Goal: Check status: Check status

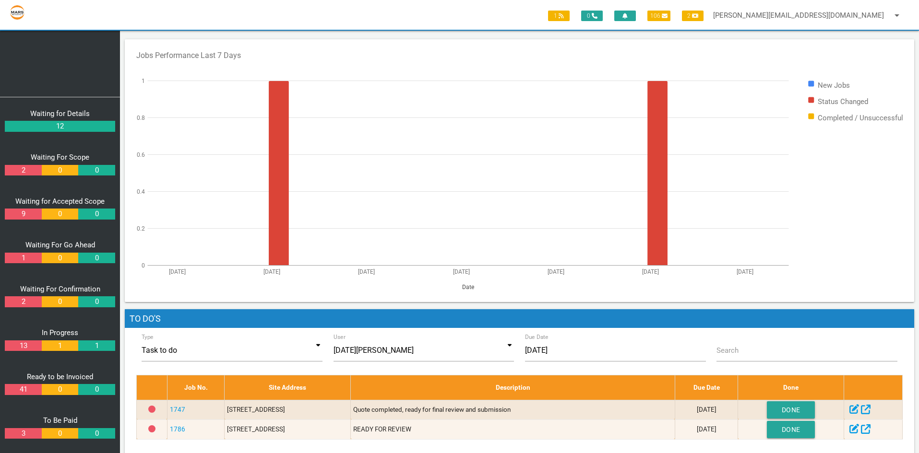
scroll to position [162, 0]
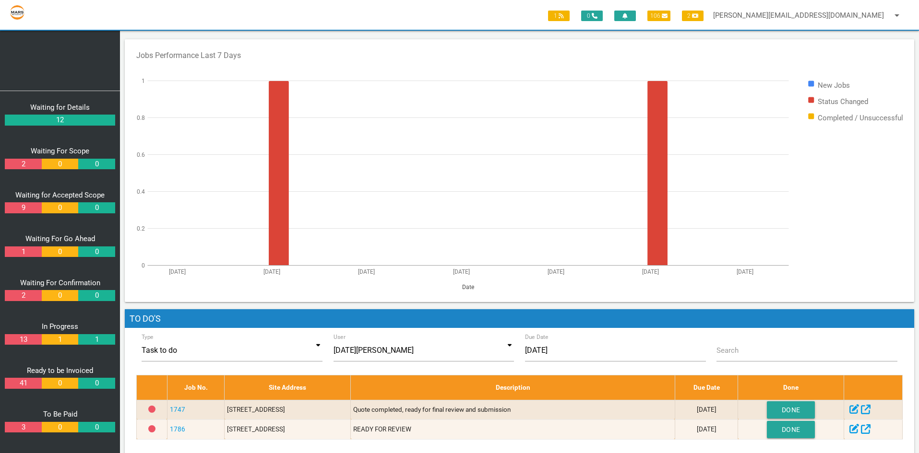
click at [25, 384] on link "41" at bounding box center [23, 383] width 36 height 11
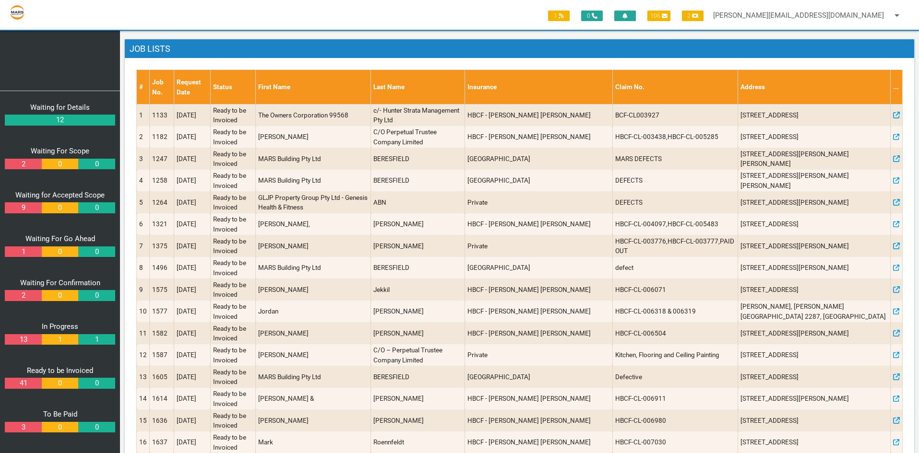
click at [56, 78] on div "DASHBOARD ADD JOB EDIT JOB REPORTS MANAGE" at bounding box center [60, 9] width 120 height 163
click at [29, 78] on div "DASHBOARD ADD JOB EDIT JOB REPORTS MANAGE" at bounding box center [60, 9] width 120 height 163
click at [22, 338] on link "13" at bounding box center [23, 339] width 36 height 11
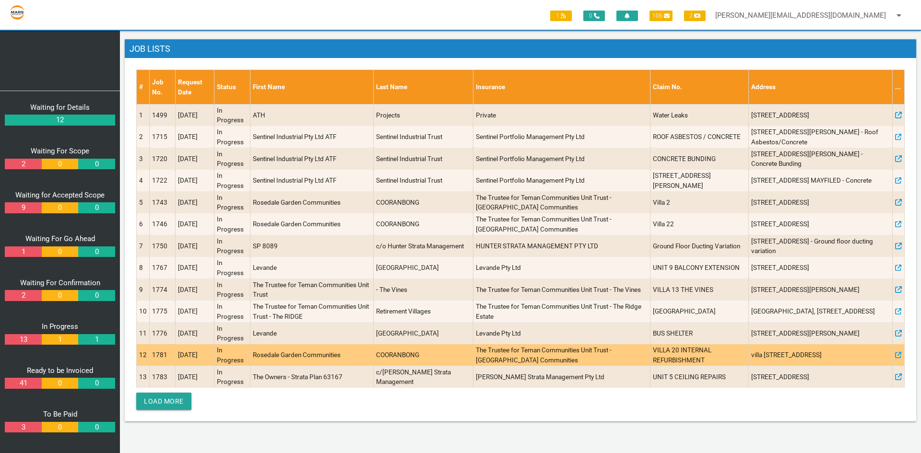
click at [160, 356] on td "1781" at bounding box center [163, 355] width 26 height 22
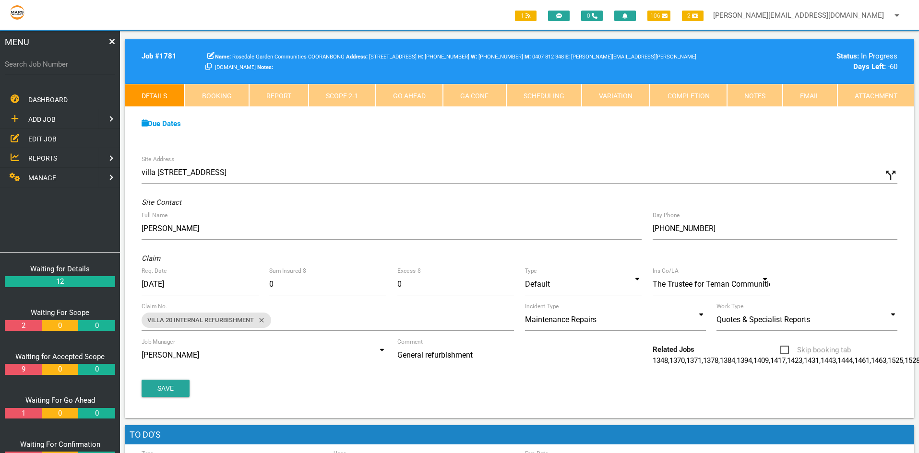
click at [347, 95] on link "Scope 2 - 1" at bounding box center [342, 95] width 67 height 23
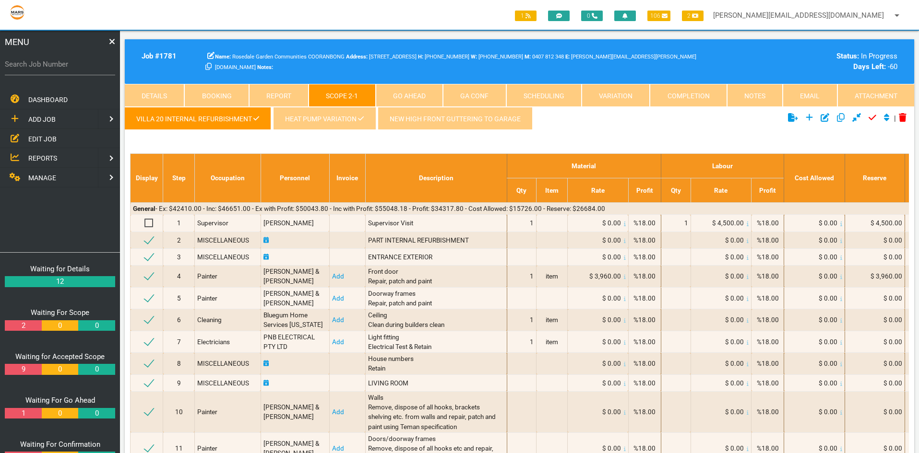
click at [751, 98] on link "Notes" at bounding box center [755, 95] width 56 height 23
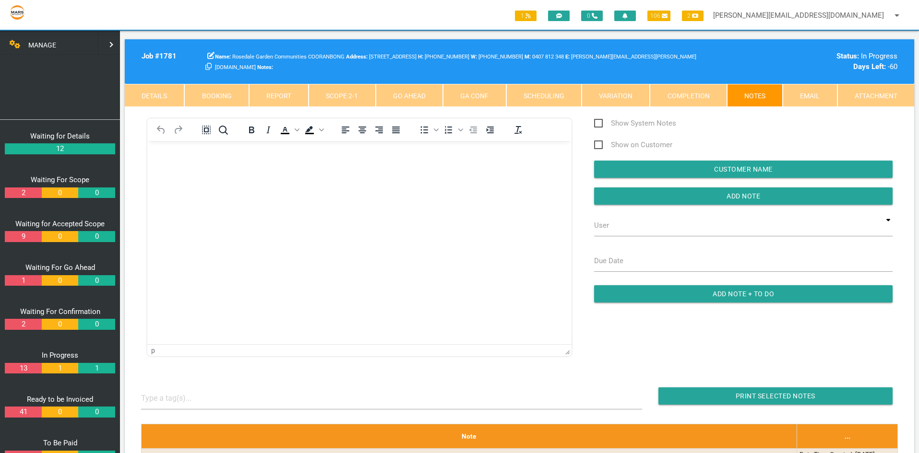
scroll to position [162, 0]
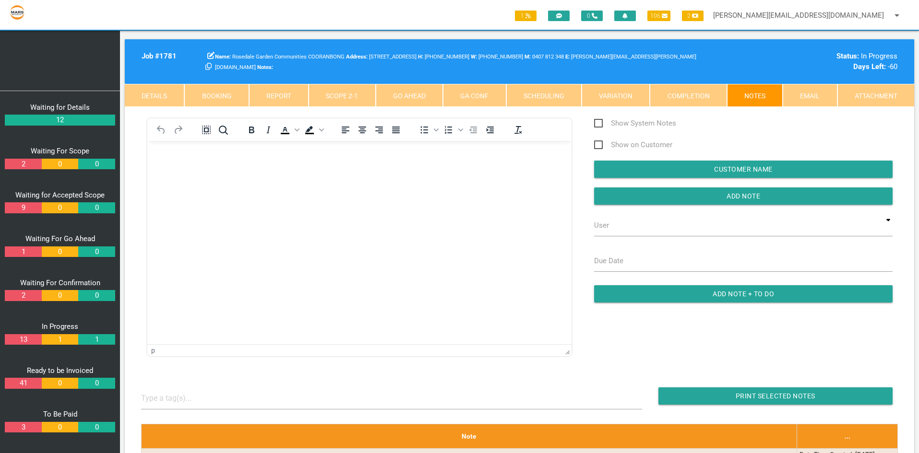
click at [22, 205] on link "9" at bounding box center [23, 207] width 36 height 11
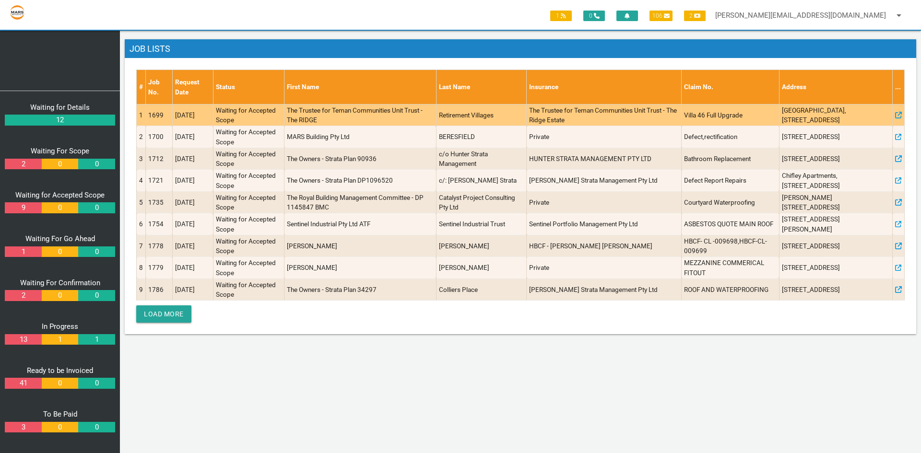
click at [148, 116] on td "1699" at bounding box center [159, 115] width 27 height 22
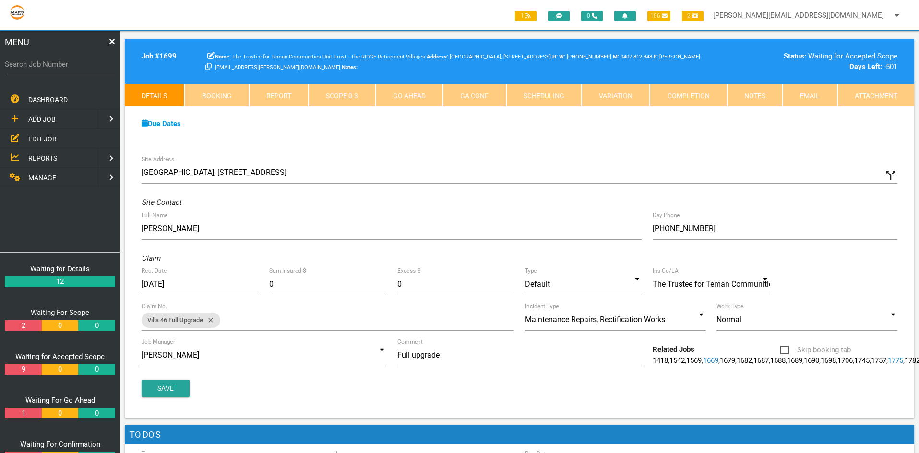
click at [352, 97] on link "Scope 0 - 3" at bounding box center [342, 95] width 67 height 23
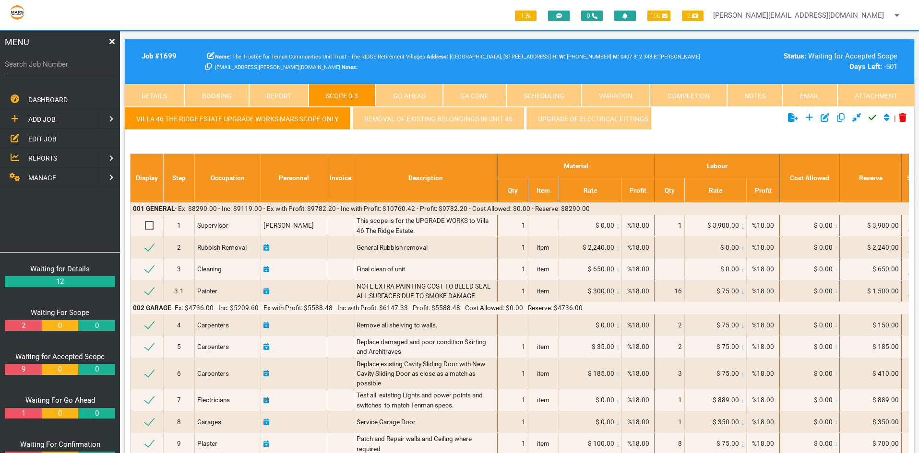
click at [758, 94] on link "Notes" at bounding box center [755, 95] width 56 height 23
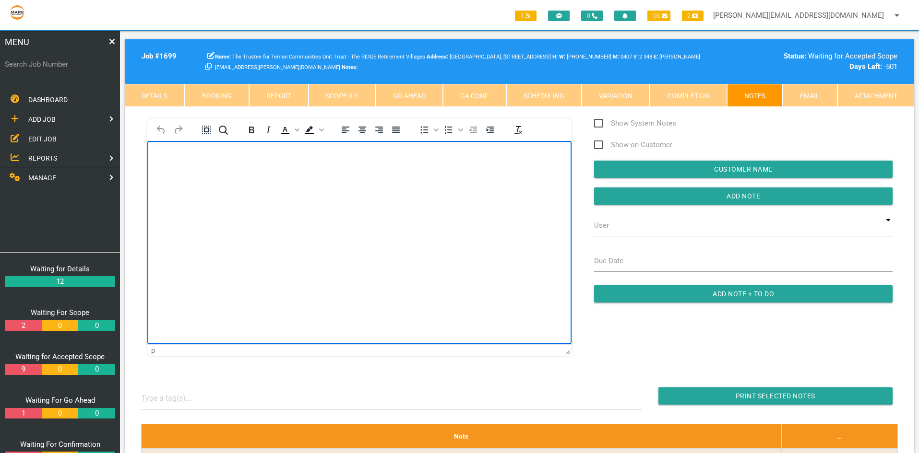
click at [210, 185] on html at bounding box center [359, 163] width 424 height 44
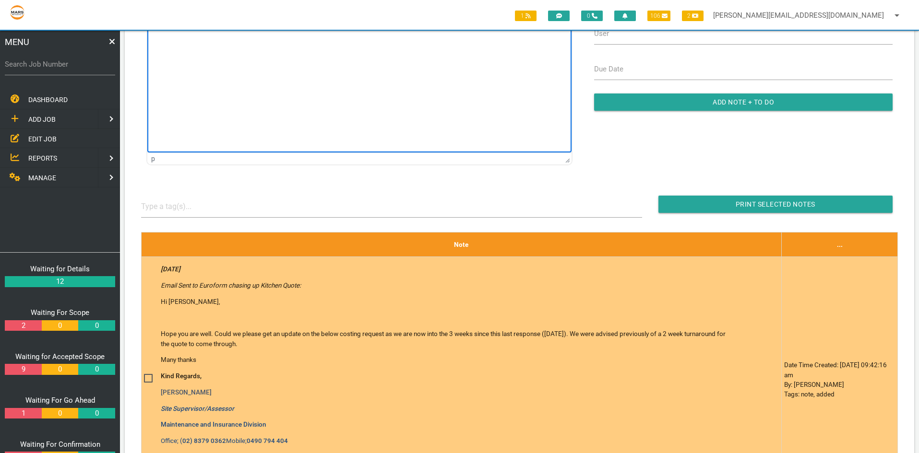
scroll to position [288, 0]
